Goal: Connect with others: Connect with other users

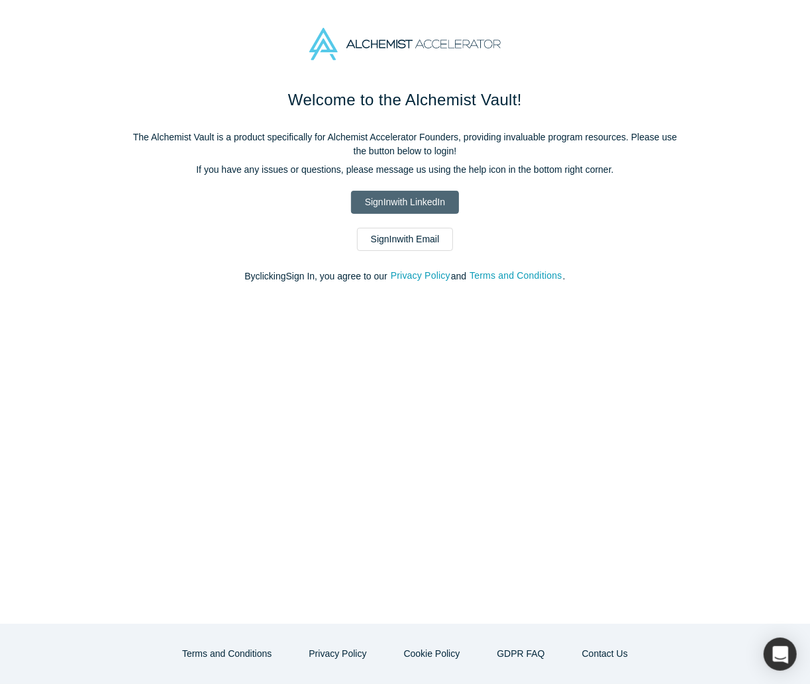
click at [429, 198] on link "Sign In with LinkedIn" at bounding box center [405, 202] width 108 height 23
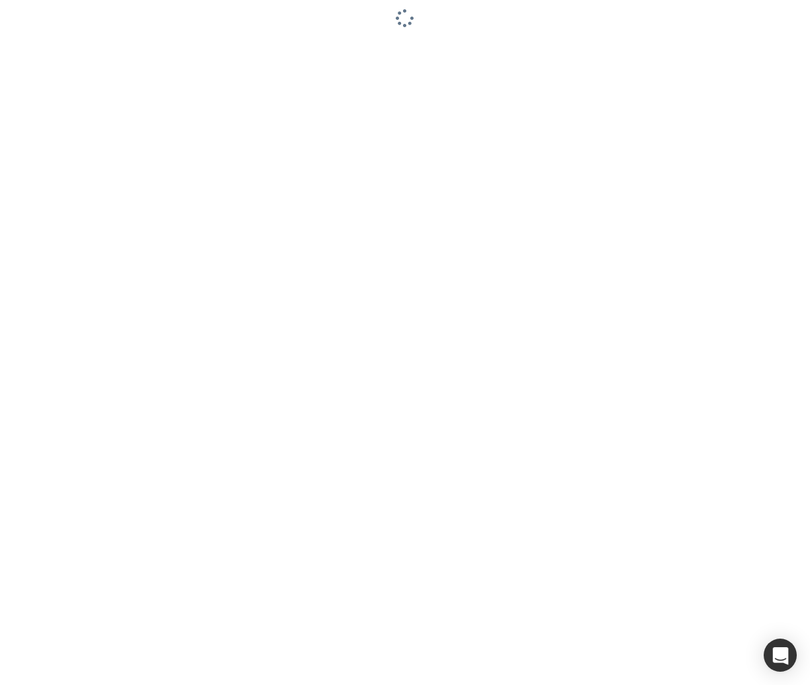
click at [3, 363] on div at bounding box center [405, 342] width 810 height 685
click at [48, 115] on div at bounding box center [405, 342] width 810 height 685
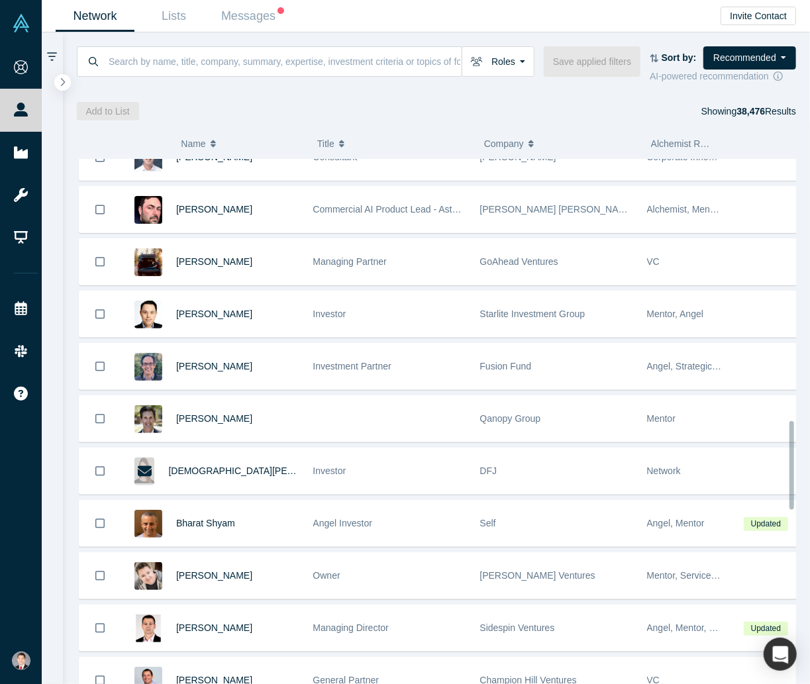
scroll to position [1570, 0]
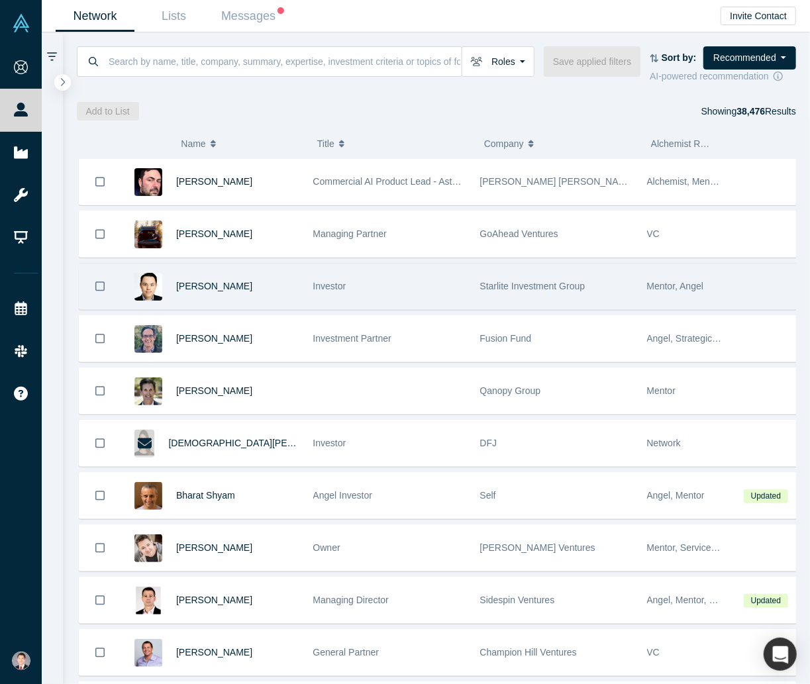
drag, startPoint x: 516, startPoint y: 145, endPoint x: 503, endPoint y: 285, distance: 140.9
click at [503, 287] on div "( 0 ) Name Title Company Alchemist Role Robert Winder Co-Founder Self Mentor, F…" at bounding box center [437, 402] width 748 height 563
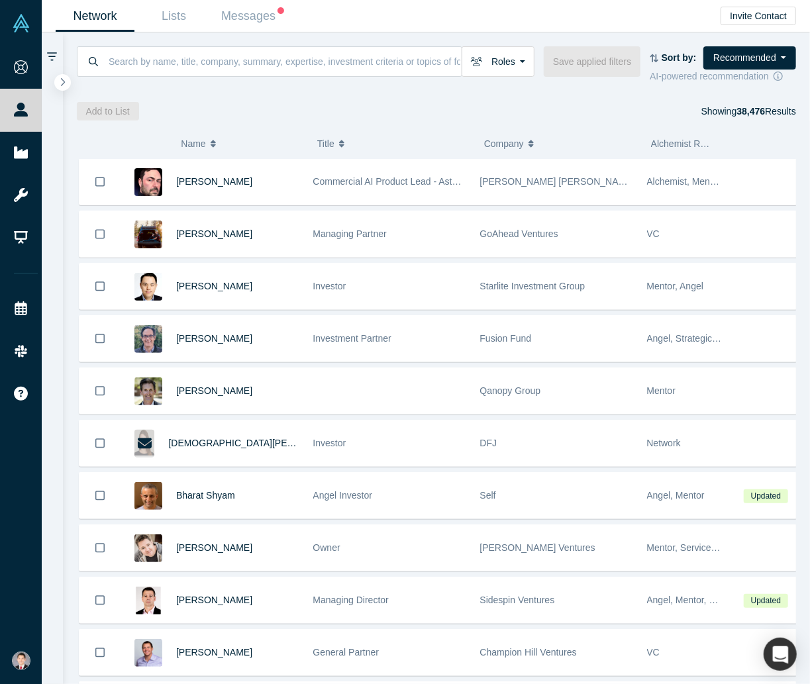
click at [513, 142] on span "Company" at bounding box center [504, 144] width 40 height 28
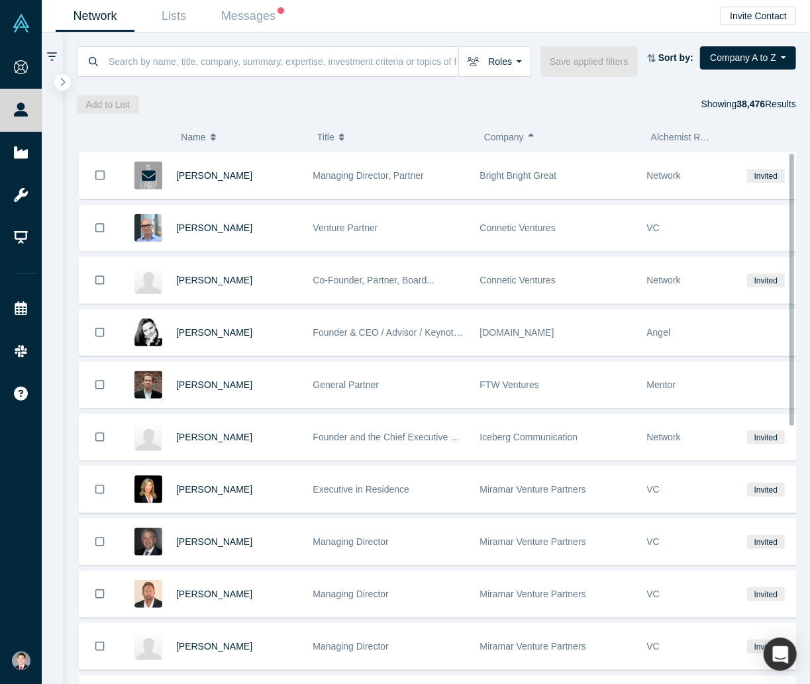
click at [523, 130] on button "Company" at bounding box center [560, 137] width 153 height 28
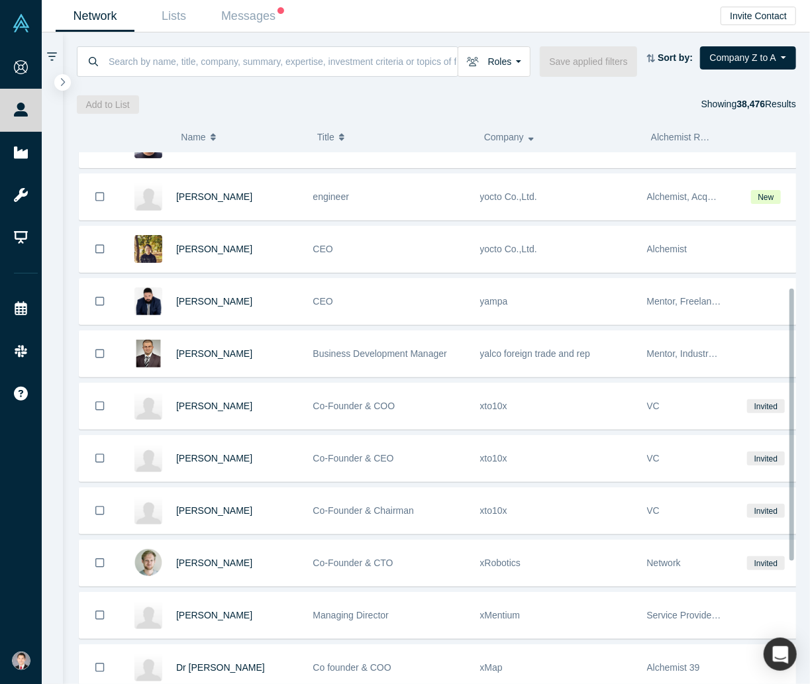
scroll to position [505, 0]
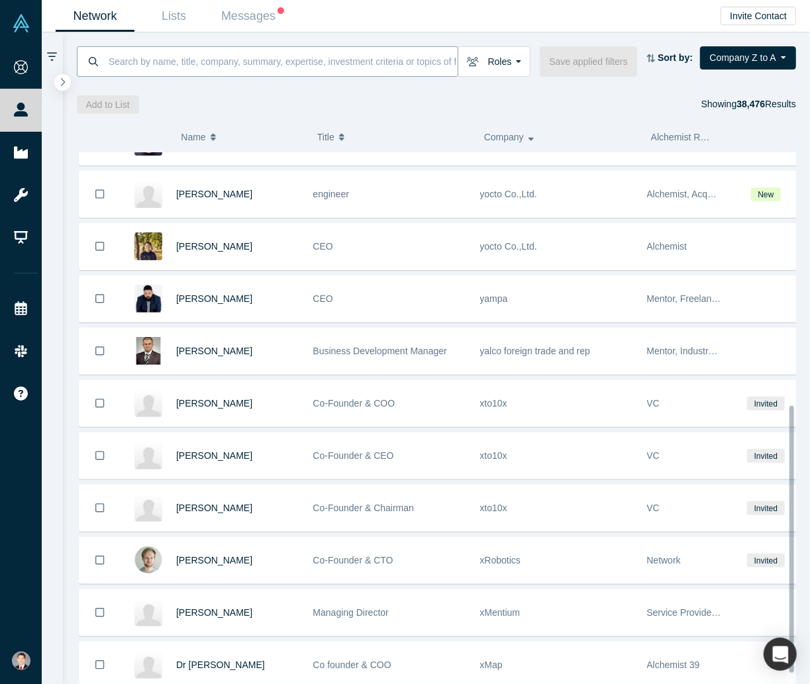
click at [176, 54] on input at bounding box center [282, 61] width 350 height 31
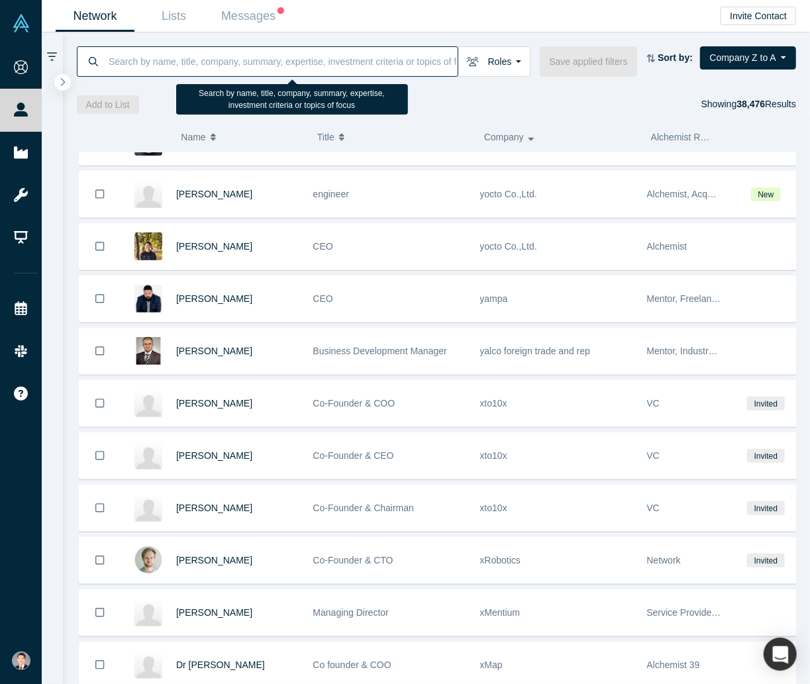
click at [177, 66] on input at bounding box center [282, 61] width 350 height 31
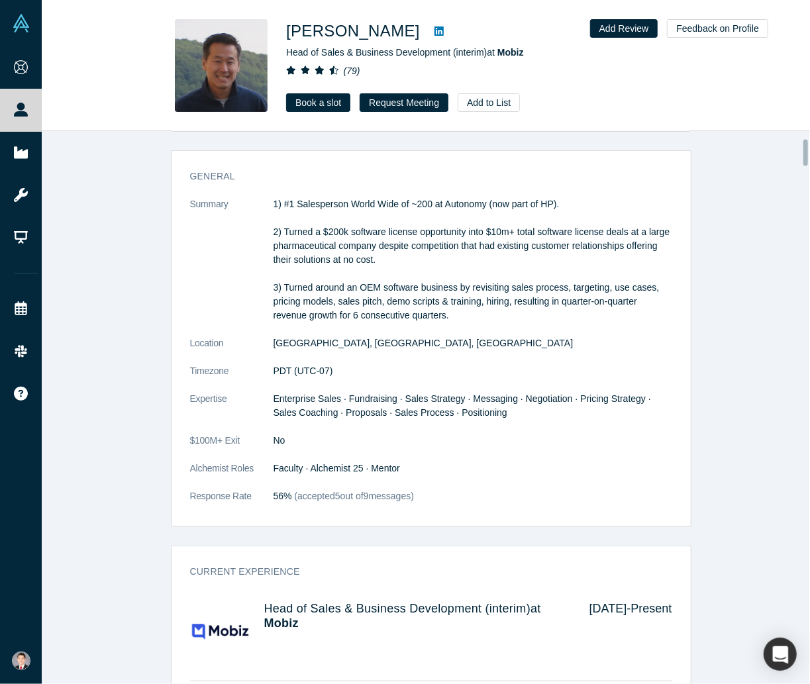
scroll to position [265, 0]
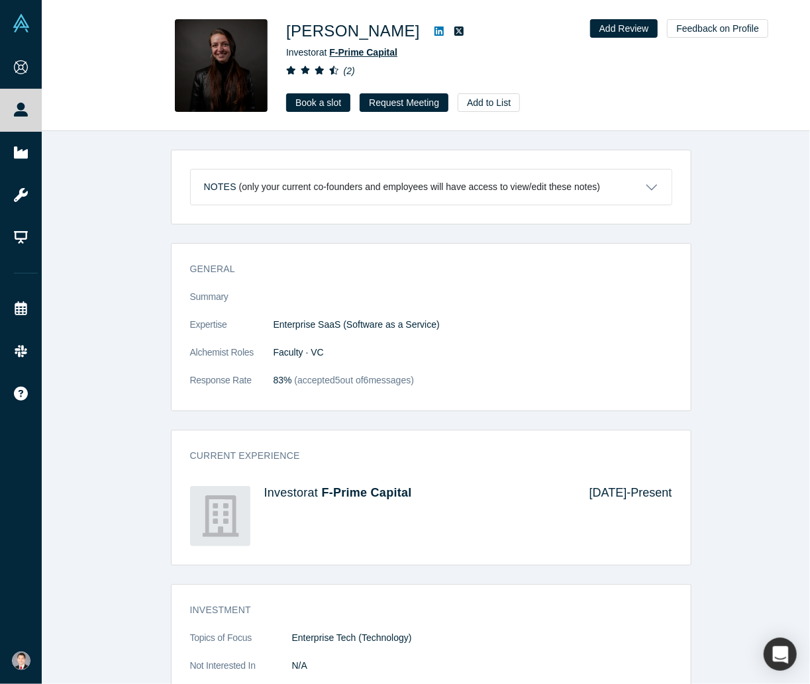
click at [354, 56] on span "F-Prime Capital" at bounding box center [363, 52] width 68 height 11
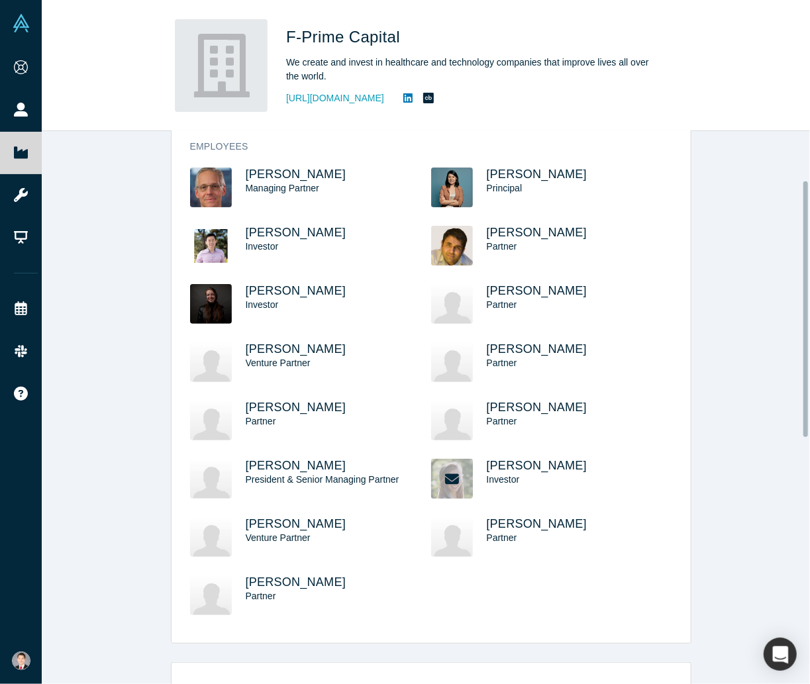
scroll to position [66, 0]
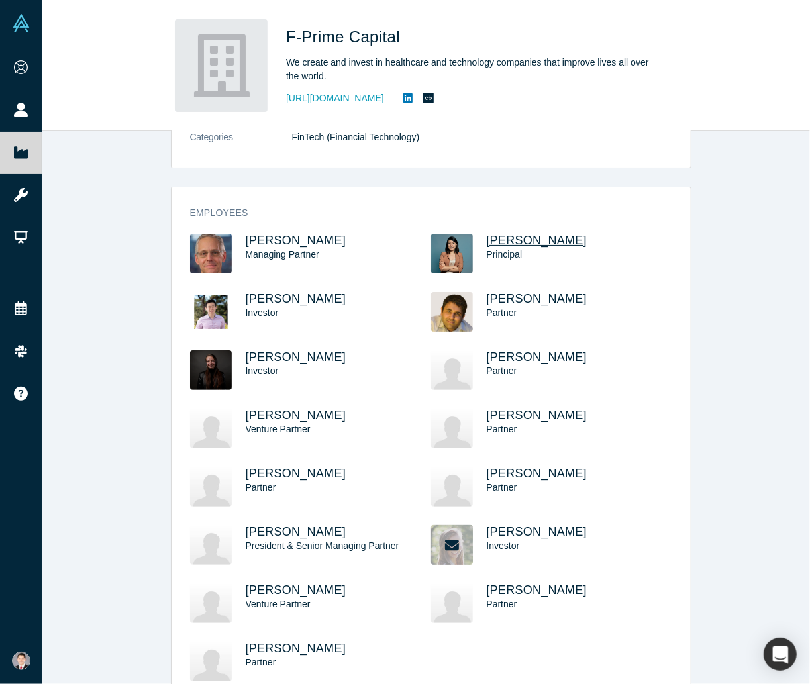
click at [523, 238] on span "[PERSON_NAME]" at bounding box center [537, 240] width 101 height 13
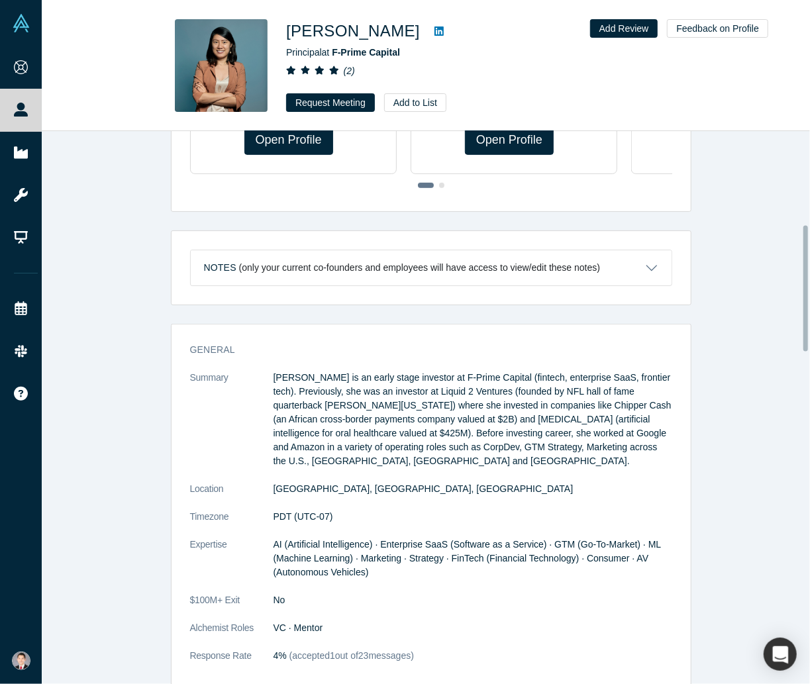
scroll to position [464, 0]
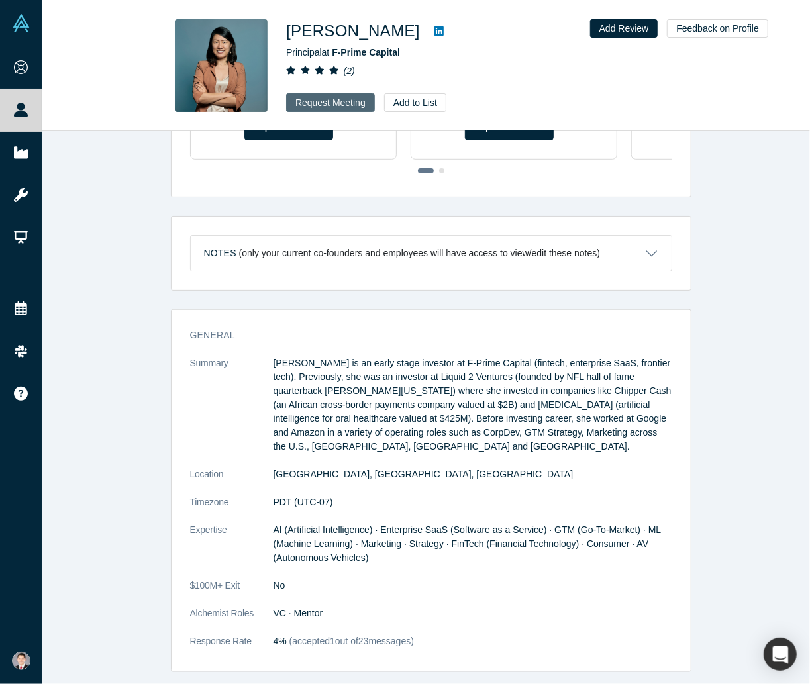
click at [322, 104] on button "Request Meeting" at bounding box center [330, 102] width 89 height 19
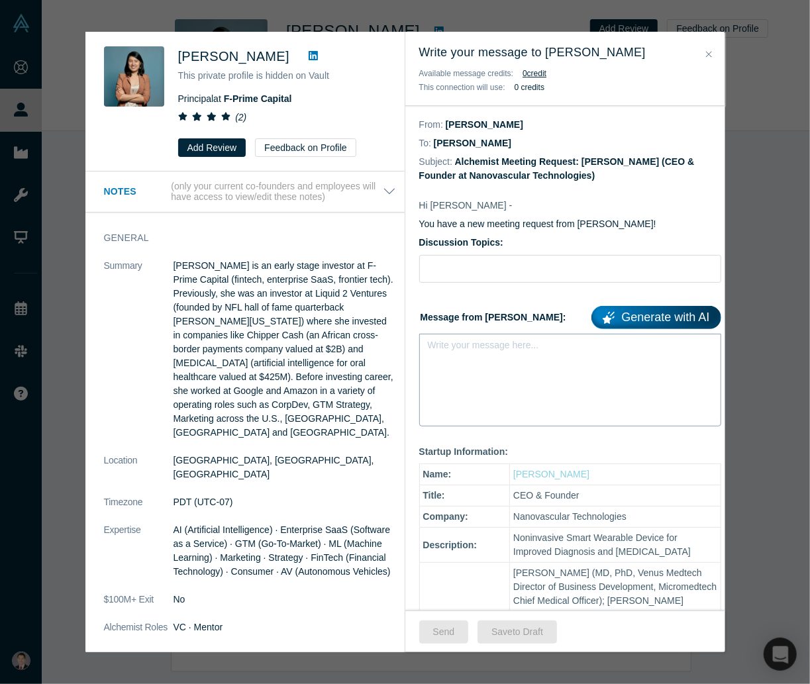
click at [527, 375] on div "Write your message here..." at bounding box center [570, 380] width 302 height 93
paste div "rdw-editor"
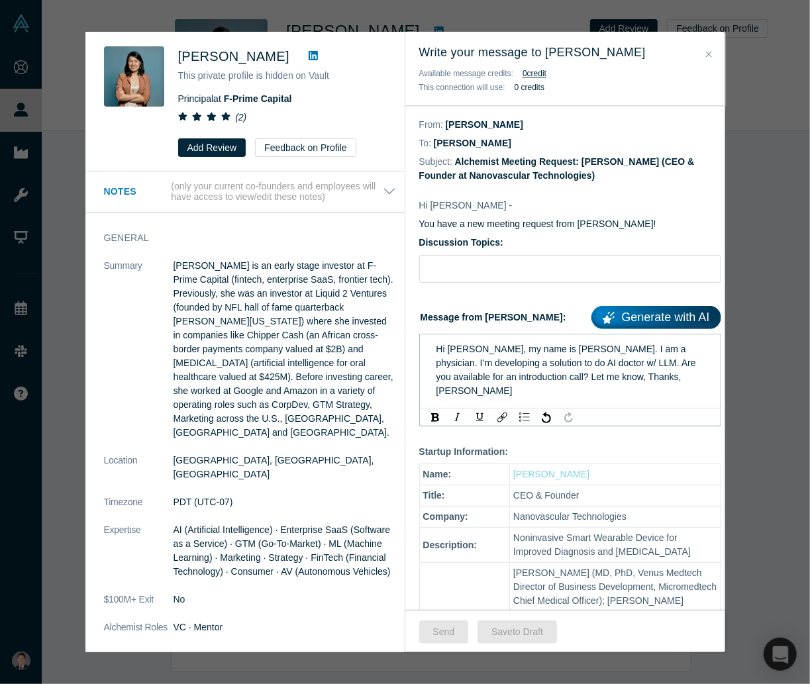
click at [461, 350] on span "Hi [PERSON_NAME], my name is [PERSON_NAME]. I am a physician. I’m developing a …" at bounding box center [567, 370] width 262 height 52
click at [615, 348] on span "Hi [PERSON_NAME], my name is [PERSON_NAME]. I am a physician. I’m developing a …" at bounding box center [567, 370] width 262 height 52
click at [575, 364] on span "Hi [PERSON_NAME], my name is [PERSON_NAME]. I am a physician. I’m developing a …" at bounding box center [567, 370] width 262 height 52
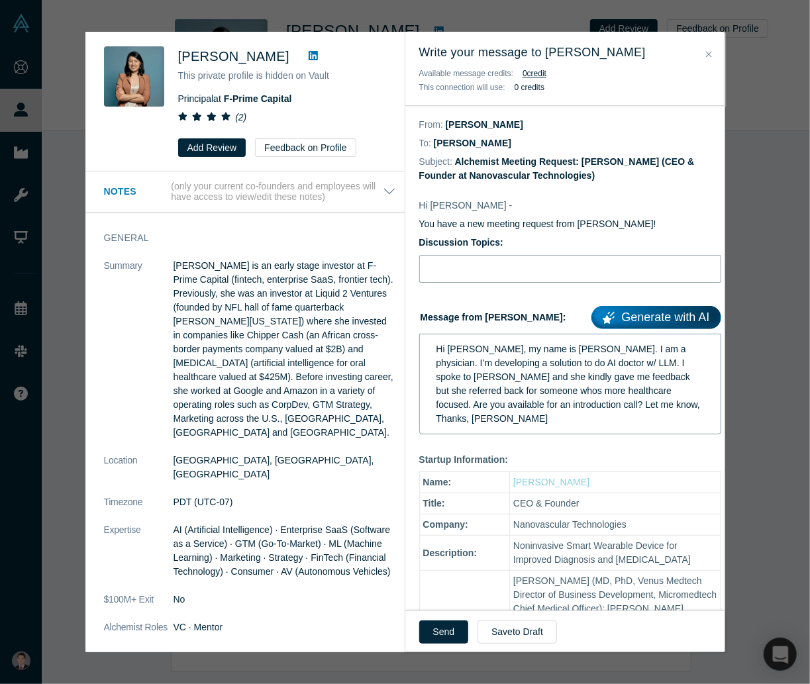
click at [489, 260] on input "Discussion Topics:" at bounding box center [570, 269] width 302 height 28
type input "Hello!"
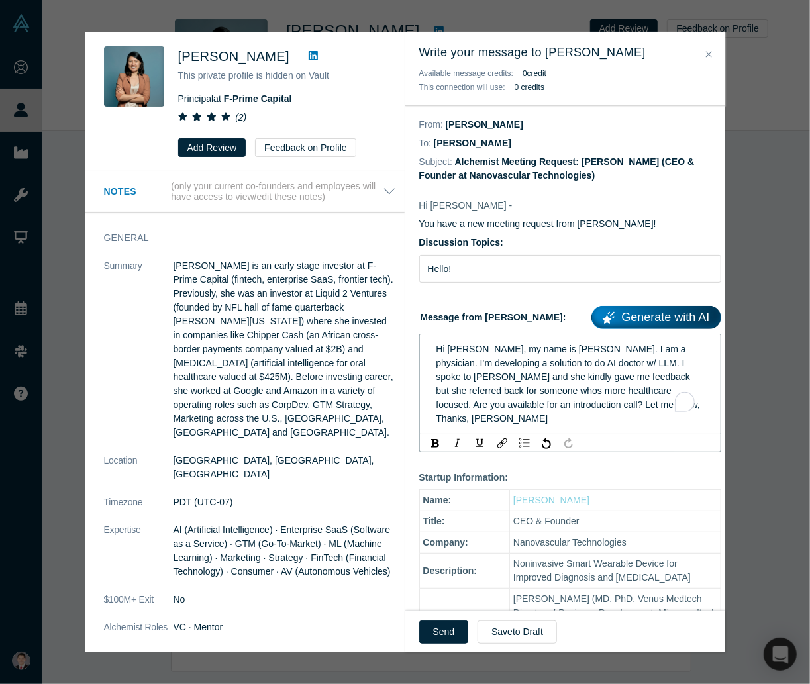
click at [460, 410] on span "Hi [PERSON_NAME], my name is [PERSON_NAME]. I am a physician. I’m developing a …" at bounding box center [569, 384] width 266 height 80
click at [503, 404] on span "Hi [PERSON_NAME], my name is [PERSON_NAME]. I am a physician. I’m developing a …" at bounding box center [564, 384] width 257 height 80
click at [456, 635] on button "Send" at bounding box center [444, 631] width 50 height 23
